Goal: Check status

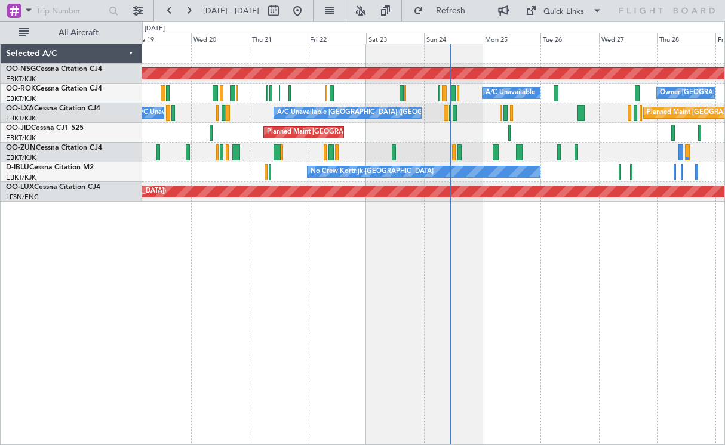
click at [393, 268] on div "Planned Maint [GEOGRAPHIC_DATA] ([GEOGRAPHIC_DATA]) A/C Unavailable Owner [GEOG…" at bounding box center [433, 245] width 582 height 402
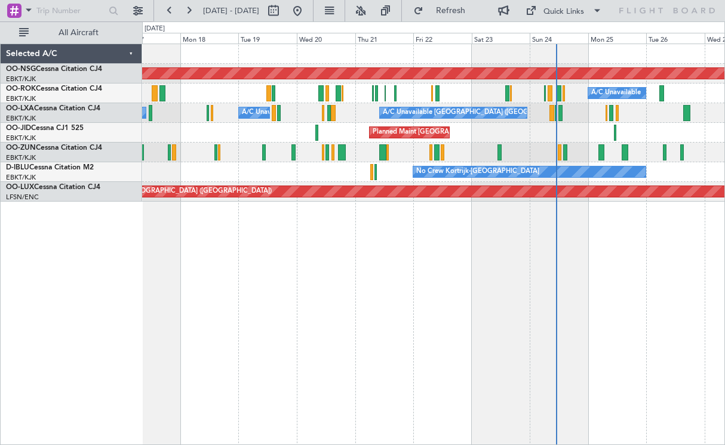
click at [350, 139] on div "Planned Maint [GEOGRAPHIC_DATA] ([GEOGRAPHIC_DATA])" at bounding box center [433, 133] width 582 height 20
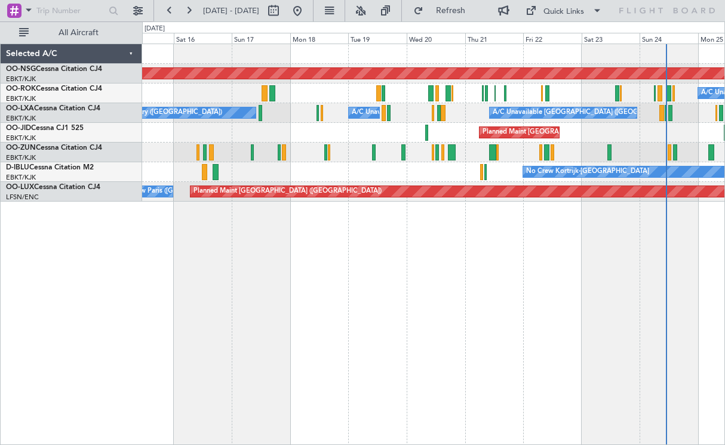
click at [494, 249] on div "Planned Maint [GEOGRAPHIC_DATA] ([GEOGRAPHIC_DATA]) A/C Unavailable Unplanned M…" at bounding box center [433, 245] width 582 height 402
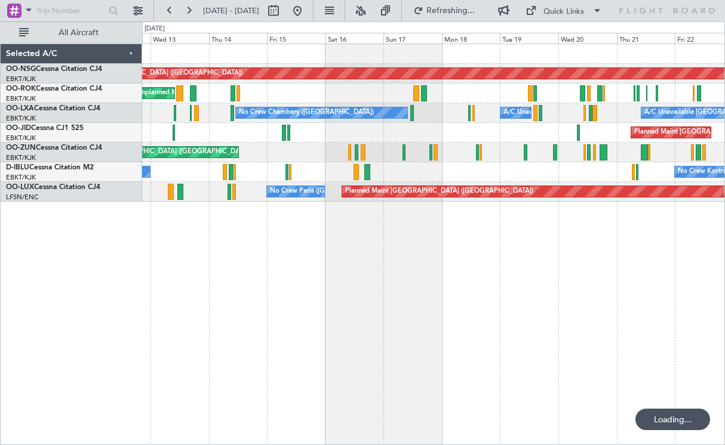
click at [542, 267] on div "Planned Maint [GEOGRAPHIC_DATA] ([GEOGRAPHIC_DATA]) Unplanned Maint [GEOGRAPHIC…" at bounding box center [433, 245] width 582 height 402
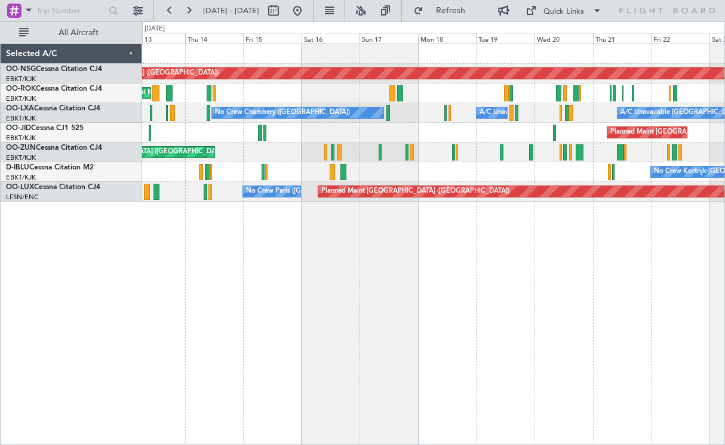
click at [355, 283] on div "Planned Maint [GEOGRAPHIC_DATA] ([GEOGRAPHIC_DATA]) Unplanned Maint [GEOGRAPHIC…" at bounding box center [433, 245] width 582 height 402
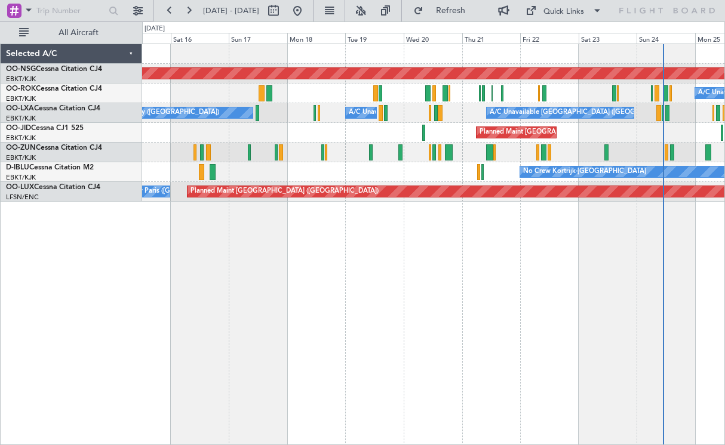
click at [485, 272] on div "Planned Maint [GEOGRAPHIC_DATA] ([GEOGRAPHIC_DATA]) A/C Unavailable Owner [GEOG…" at bounding box center [433, 245] width 582 height 402
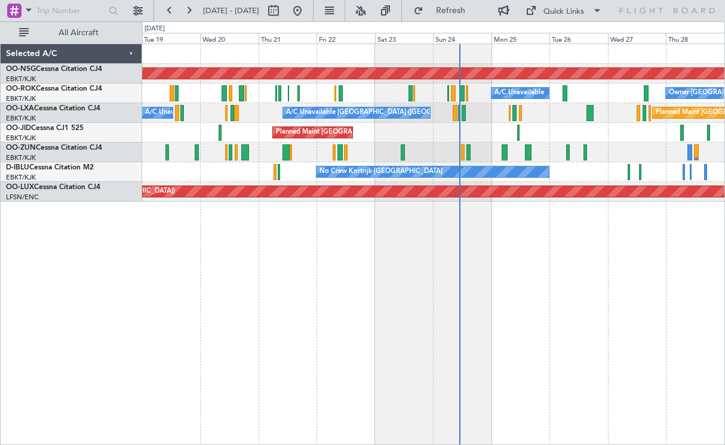
click at [400, 279] on div "Planned Maint [GEOGRAPHIC_DATA] ([GEOGRAPHIC_DATA]) A/C Unavailable Owner [GEOG…" at bounding box center [433, 245] width 582 height 402
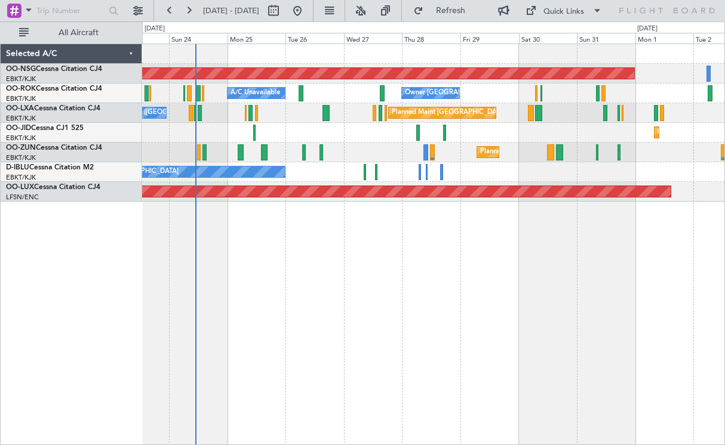
click at [429, 276] on div "Planned Maint [GEOGRAPHIC_DATA] ([GEOGRAPHIC_DATA]) A/C Unavailable Owner [GEOG…" at bounding box center [433, 245] width 582 height 402
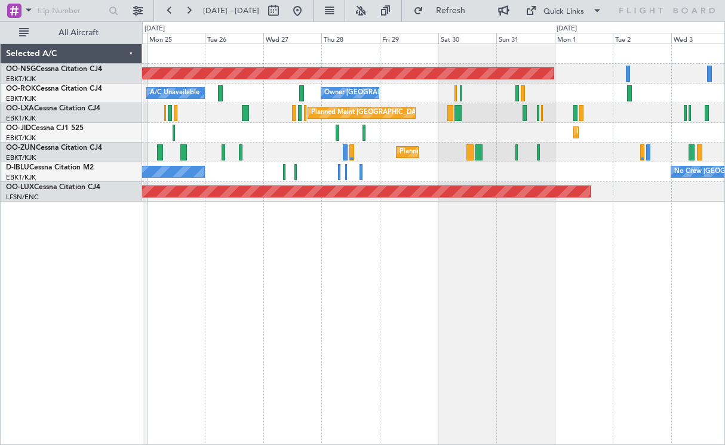
click at [393, 190] on div "Planned Maint [GEOGRAPHIC_DATA] ([GEOGRAPHIC_DATA]) A/C Unavailable Owner [GEOG…" at bounding box center [433, 123] width 582 height 158
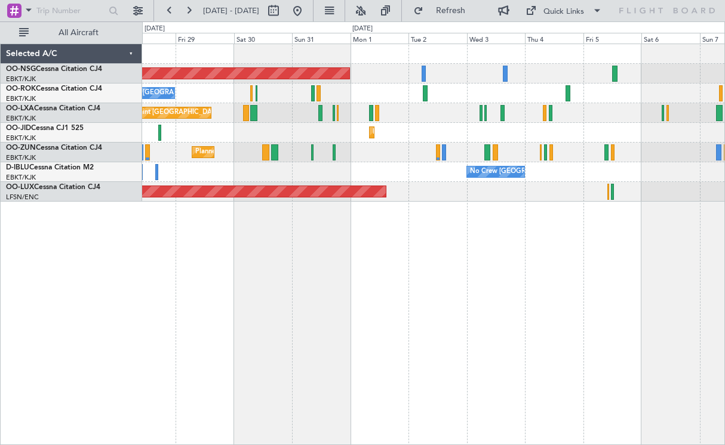
click at [450, 115] on div "Planned Maint [GEOGRAPHIC_DATA] ([GEOGRAPHIC_DATA]) Owner [GEOGRAPHIC_DATA]-[GE…" at bounding box center [433, 123] width 582 height 158
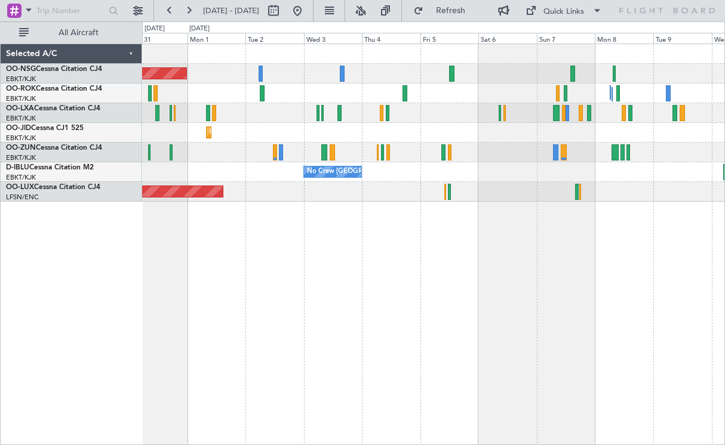
click at [305, 128] on div "Planned Maint Kortrijk-[GEOGRAPHIC_DATA]" at bounding box center [433, 133] width 582 height 20
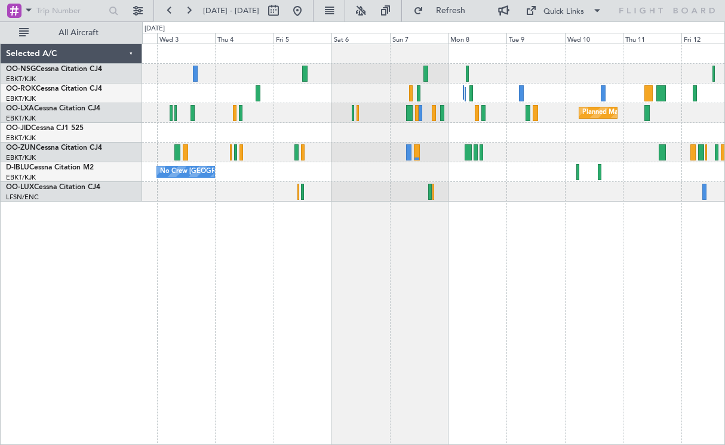
click at [262, 188] on div "Planned Maint [GEOGRAPHIC_DATA] ([GEOGRAPHIC_DATA]) Planned Maint [GEOGRAPHIC_D…" at bounding box center [433, 123] width 582 height 158
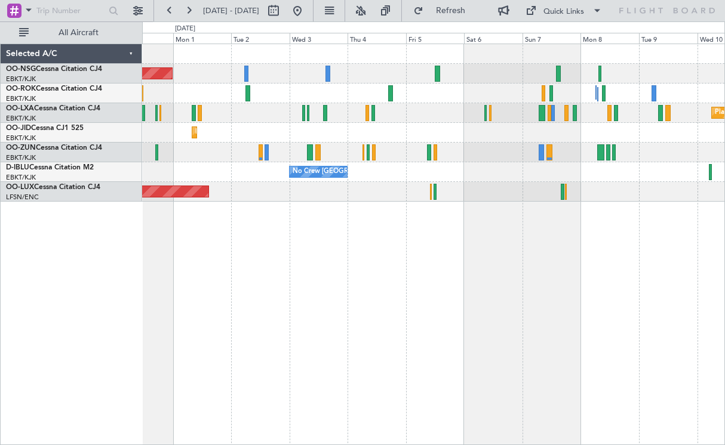
click at [463, 249] on div "Planned Maint [GEOGRAPHIC_DATA] ([GEOGRAPHIC_DATA]) Owner [GEOGRAPHIC_DATA]-[GE…" at bounding box center [433, 245] width 582 height 402
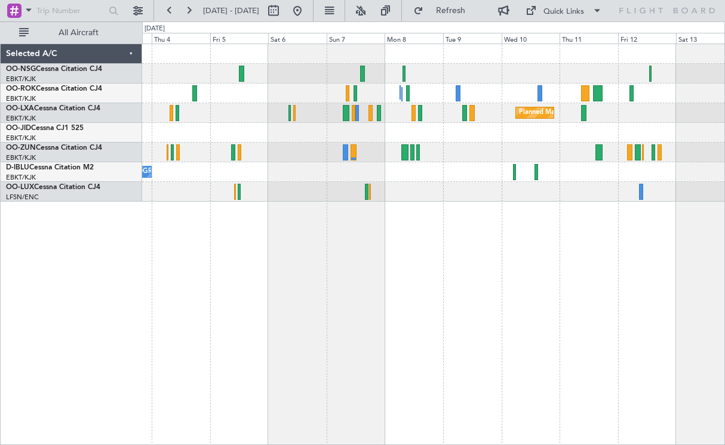
click at [420, 198] on div "Planned Maint [GEOGRAPHIC_DATA] ([GEOGRAPHIC_DATA]) Planned Maint [GEOGRAPHIC_D…" at bounding box center [433, 123] width 582 height 158
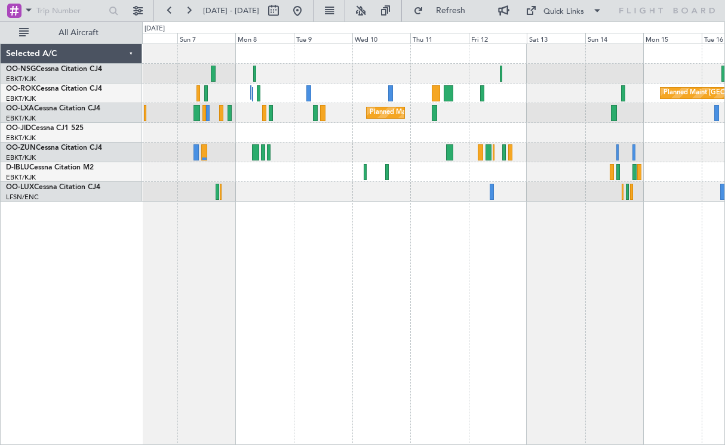
click at [446, 211] on div "Planned Maint [GEOGRAPHIC_DATA] ([GEOGRAPHIC_DATA]) Planned Maint [GEOGRAPHIC_D…" at bounding box center [433, 245] width 582 height 402
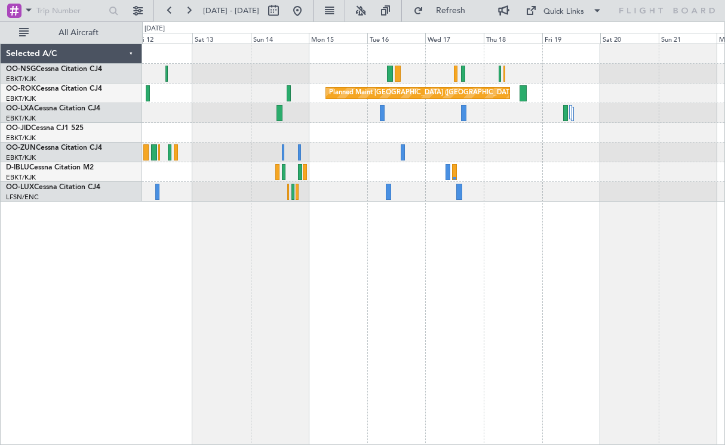
click at [335, 155] on div "Planned Maint [GEOGRAPHIC_DATA] ([GEOGRAPHIC_DATA]) Planned Maint [GEOGRAPHIC_D…" at bounding box center [433, 123] width 582 height 158
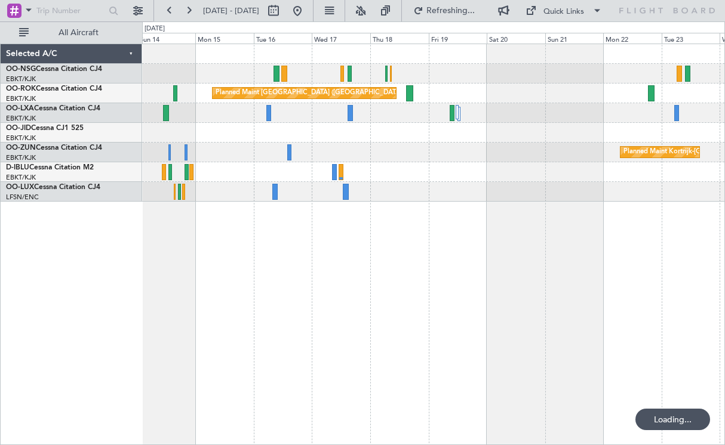
click at [421, 150] on div "Planned Maint Kortrijk-[GEOGRAPHIC_DATA]" at bounding box center [433, 153] width 582 height 20
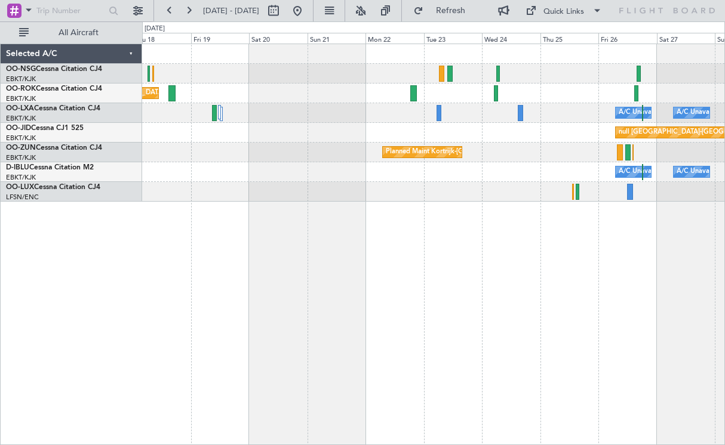
click at [305, 168] on div "Planned Maint [GEOGRAPHIC_DATA] ([GEOGRAPHIC_DATA]) A/C Unavailable [GEOGRAPHIC…" at bounding box center [433, 123] width 582 height 158
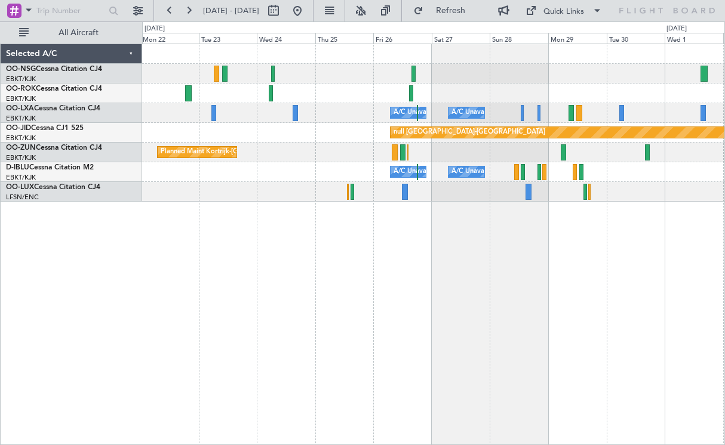
click at [491, 140] on div "A/C Unavailable [GEOGRAPHIC_DATA] ([GEOGRAPHIC_DATA] National) A/C Unavailable …" at bounding box center [433, 123] width 582 height 158
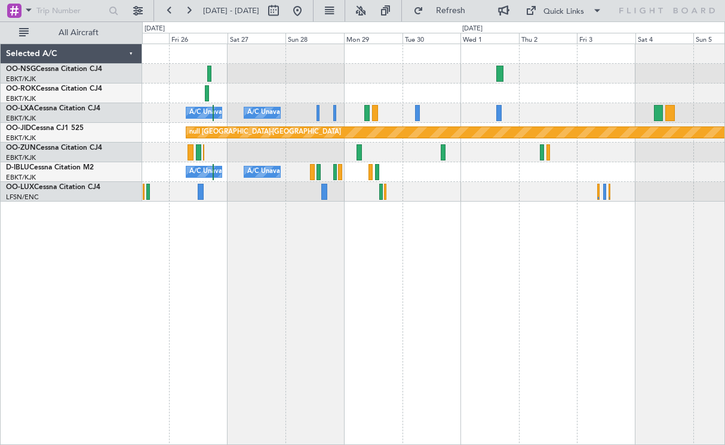
click at [445, 170] on div "A/C Unavailable [GEOGRAPHIC_DATA] ([GEOGRAPHIC_DATA] National) A/C Unavailable …" at bounding box center [433, 123] width 582 height 158
